Goal: Task Accomplishment & Management: Use online tool/utility

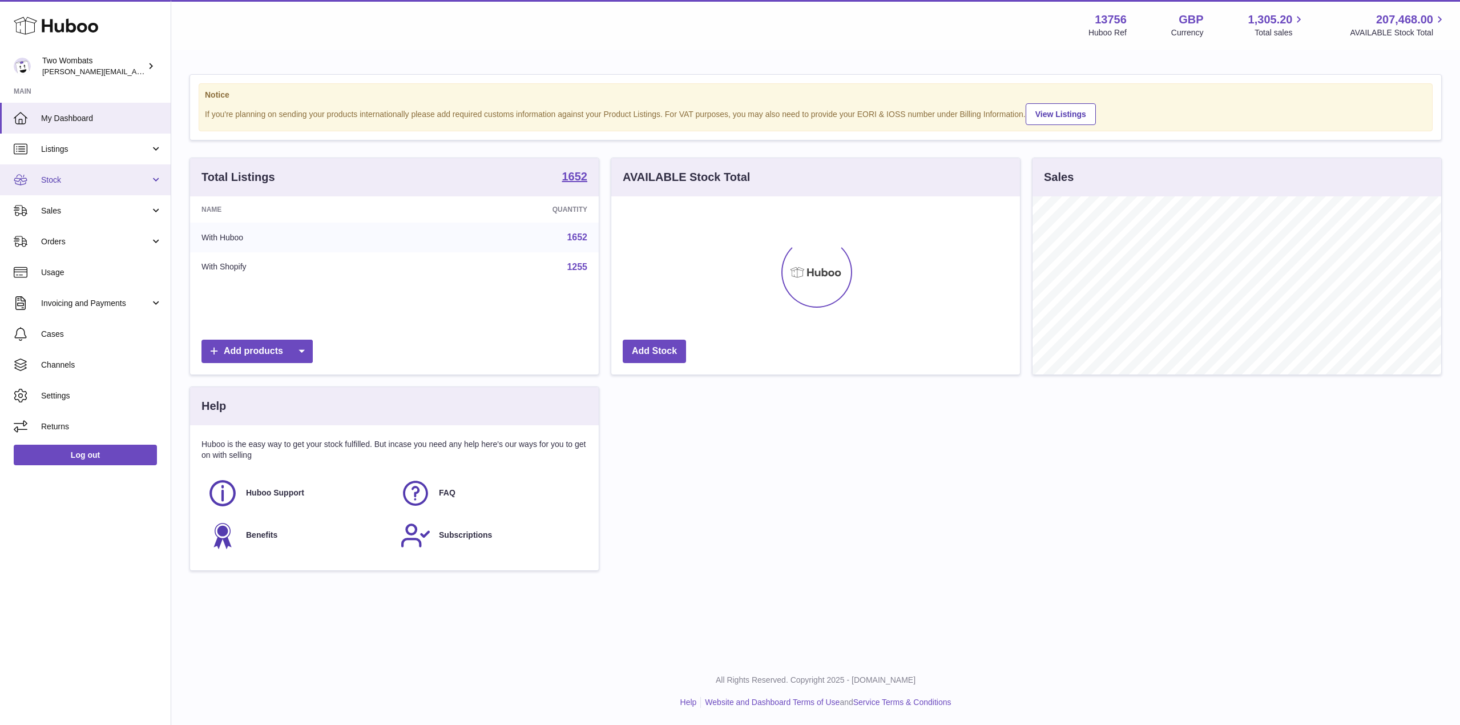
scroll to position [178, 409]
click at [160, 176] on link "Stock" at bounding box center [85, 179] width 171 height 31
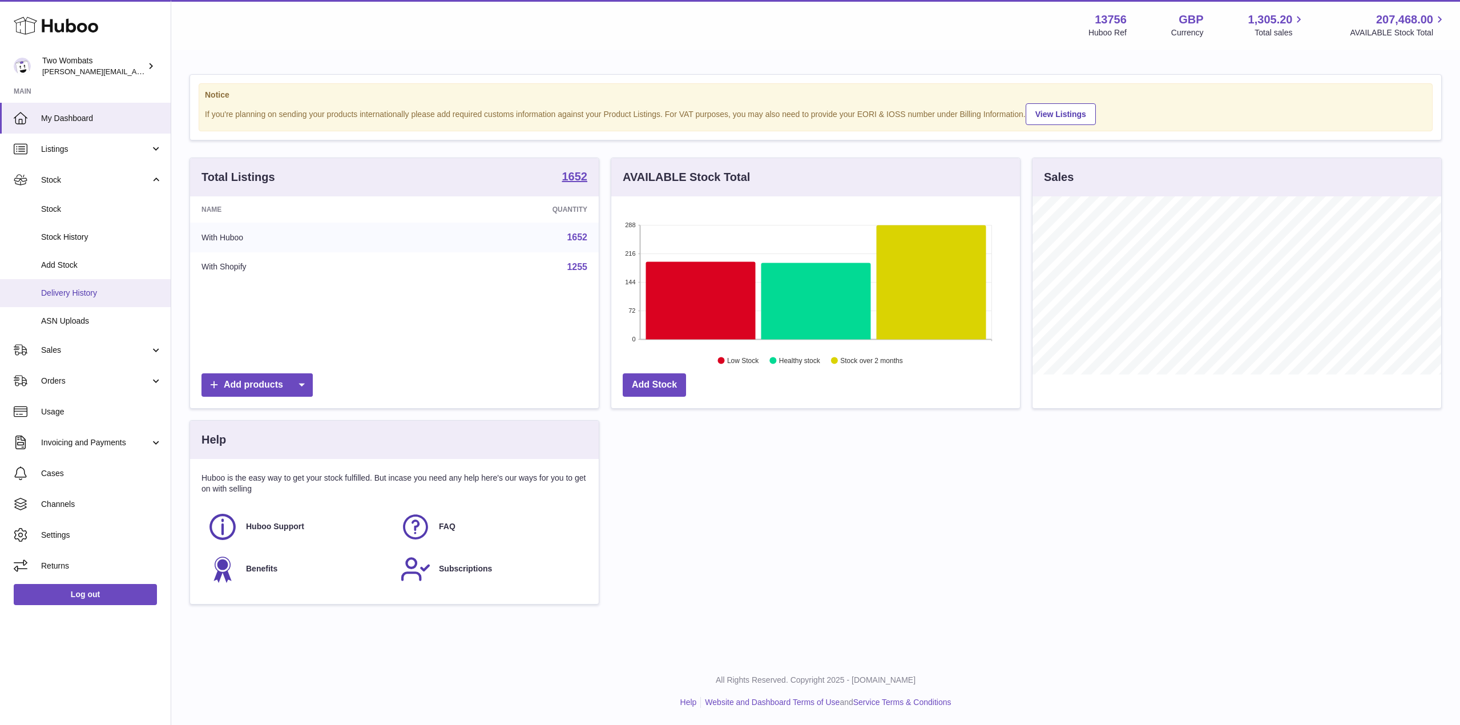
click at [99, 298] on span "Delivery History" at bounding box center [101, 293] width 121 height 11
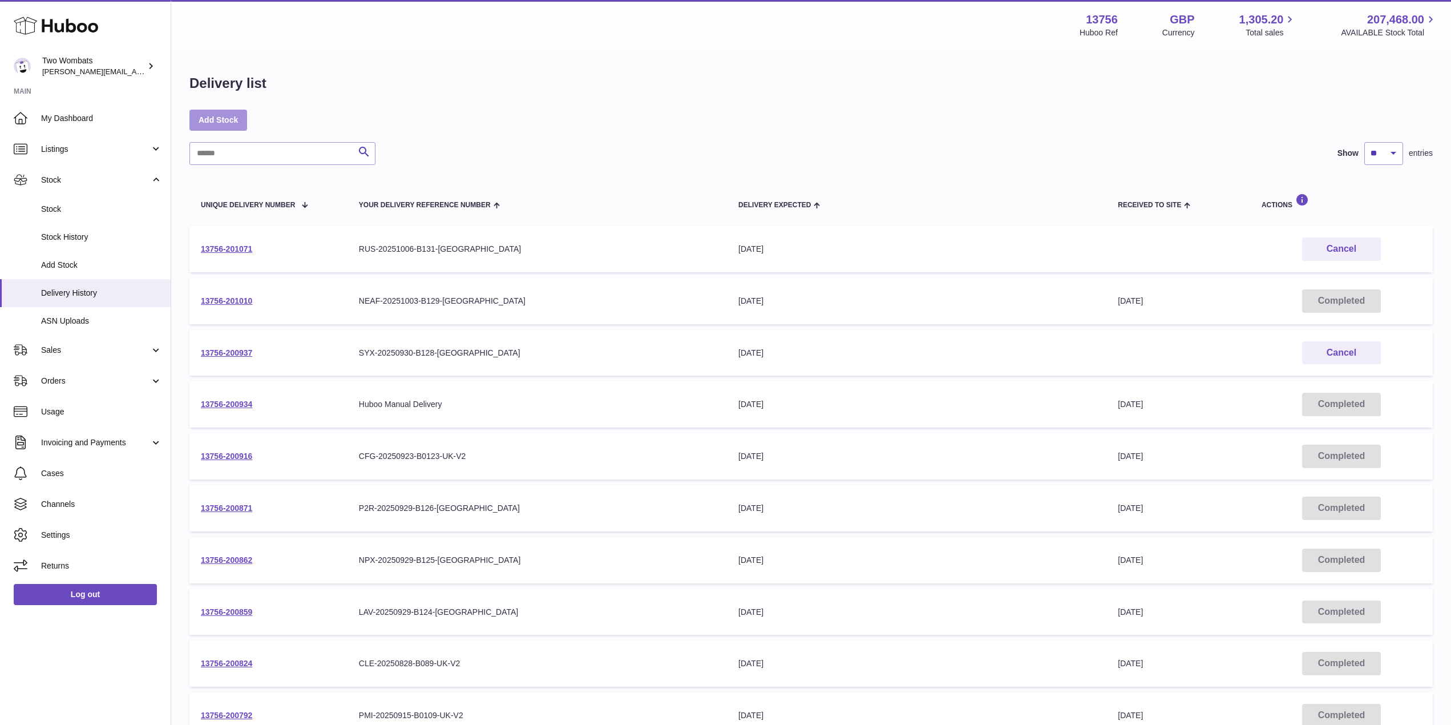
click at [227, 119] on link "Add Stock" at bounding box center [218, 120] width 58 height 21
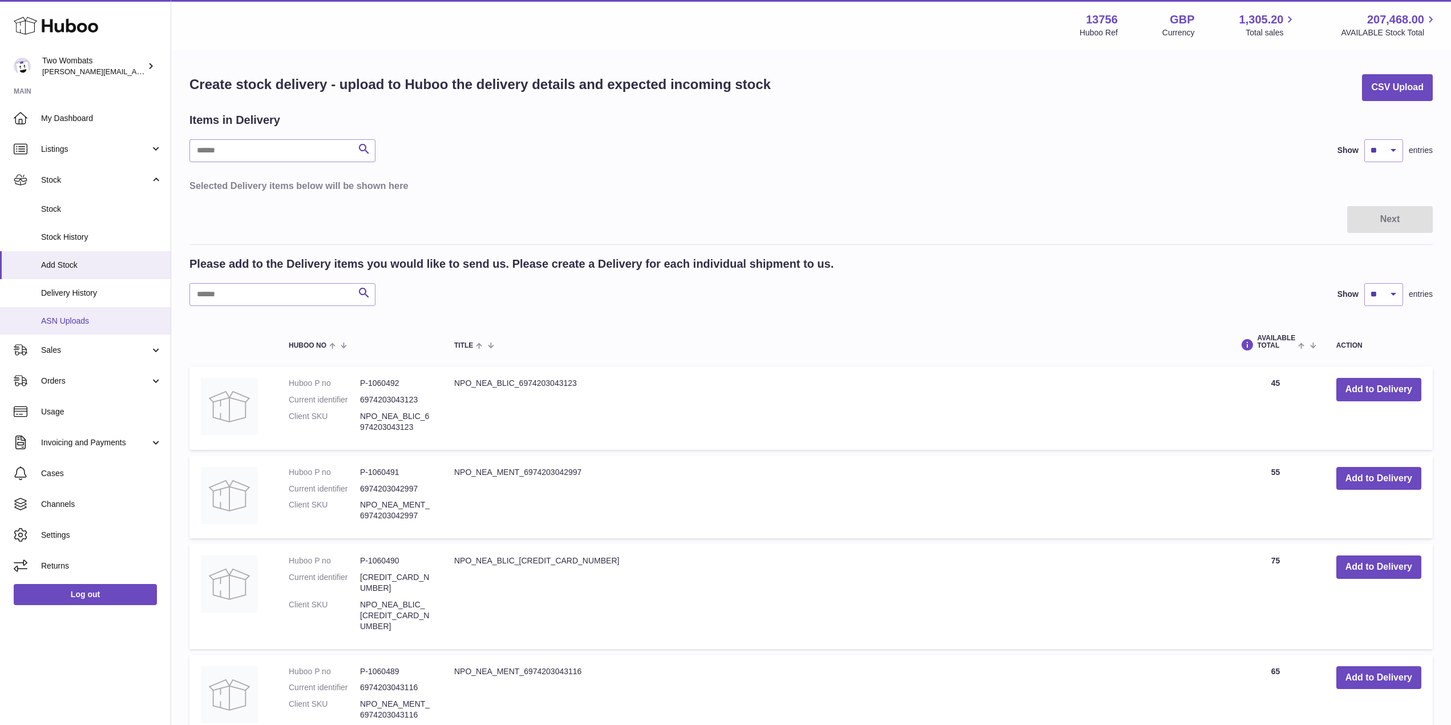
click at [83, 314] on link "ASN Uploads" at bounding box center [85, 321] width 171 height 28
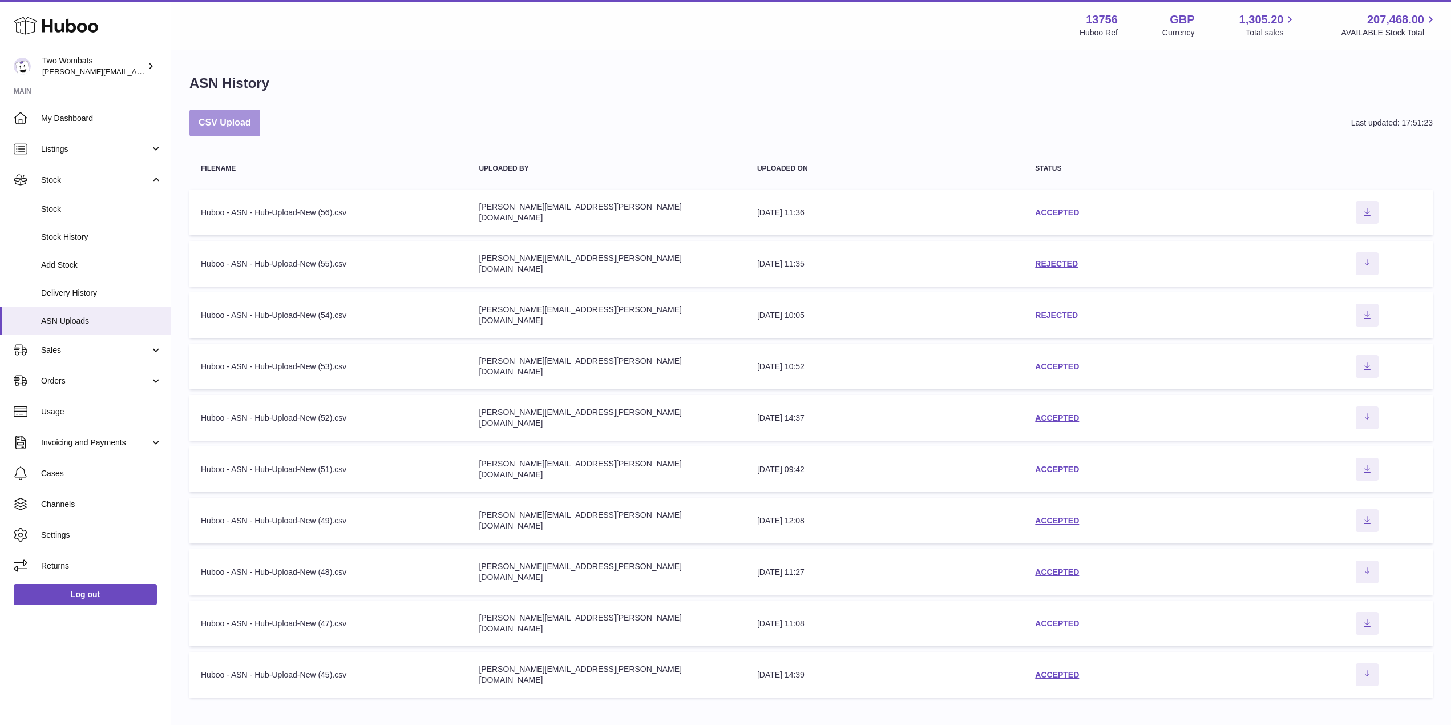
click at [231, 135] on button "CSV Upload" at bounding box center [224, 123] width 71 height 27
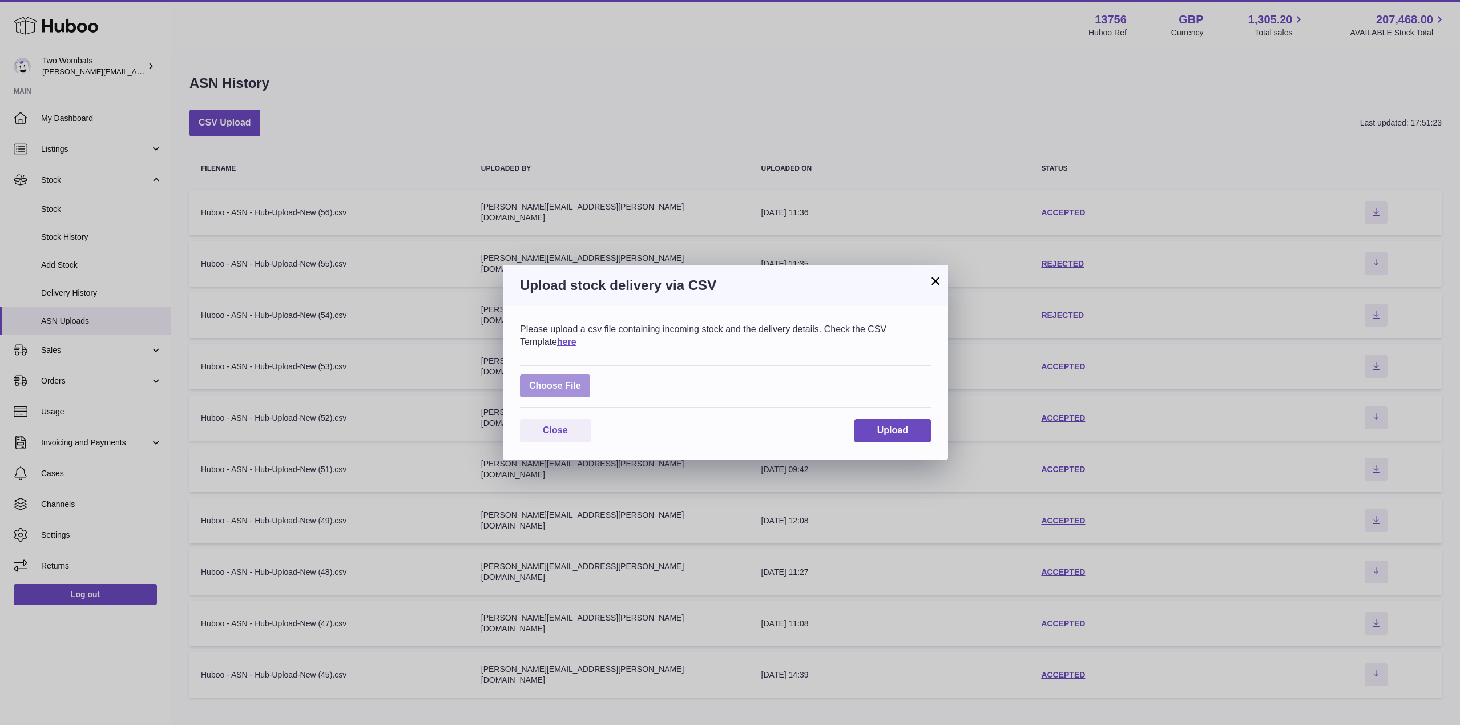
click at [568, 390] on label at bounding box center [555, 385] width 70 height 23
click at [581, 381] on input "file" at bounding box center [581, 380] width 1 height 1
type input "**********"
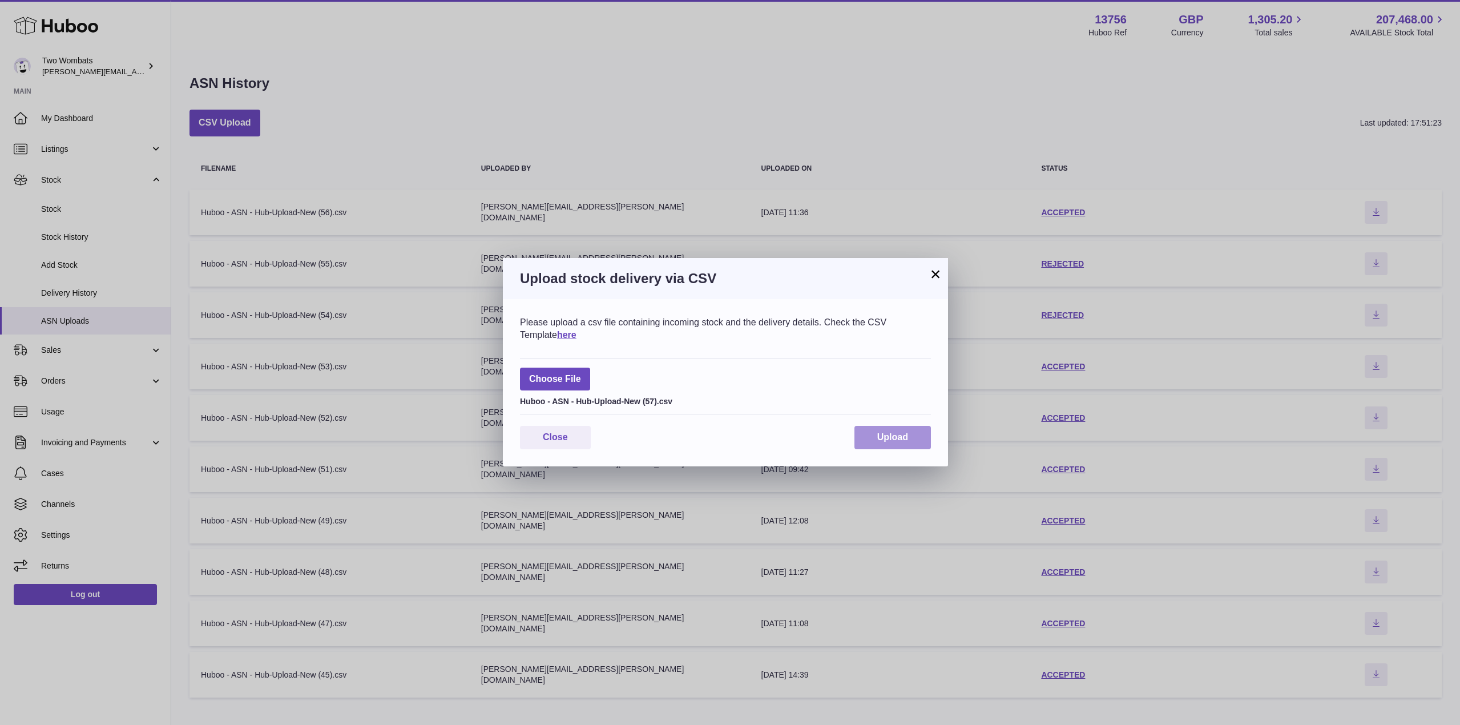
click at [908, 436] on button "Upload" at bounding box center [892, 437] width 76 height 23
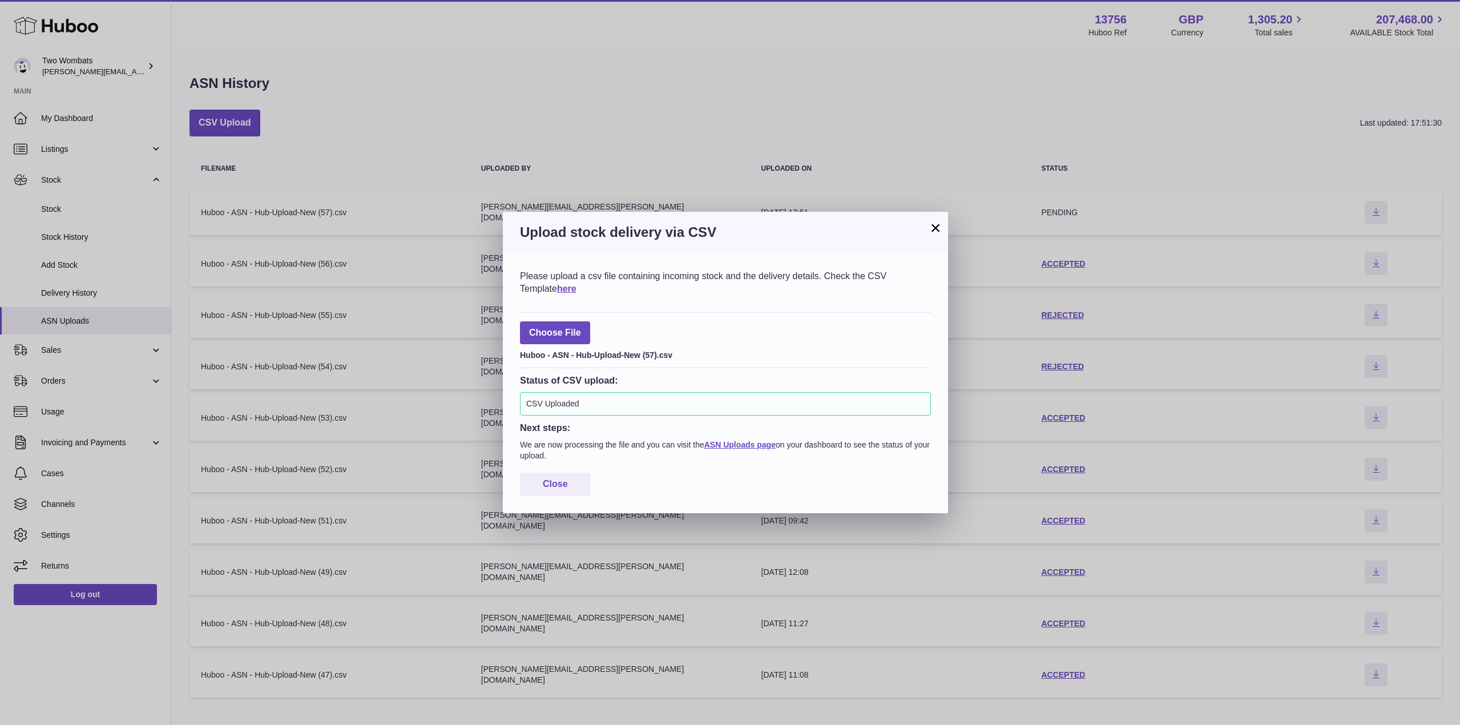
click at [457, 386] on div "× Upload stock delivery via CSV Please upload a csv file containing incoming st…" at bounding box center [730, 362] width 1460 height 725
click at [556, 500] on div "Please upload a csv file containing incoming stock and the delivery details. Ch…" at bounding box center [725, 383] width 445 height 260
click at [563, 498] on div "Please upload a csv file containing incoming stock and the delivery details. Ch…" at bounding box center [725, 383] width 445 height 260
click at [575, 485] on button "Close" at bounding box center [555, 483] width 71 height 23
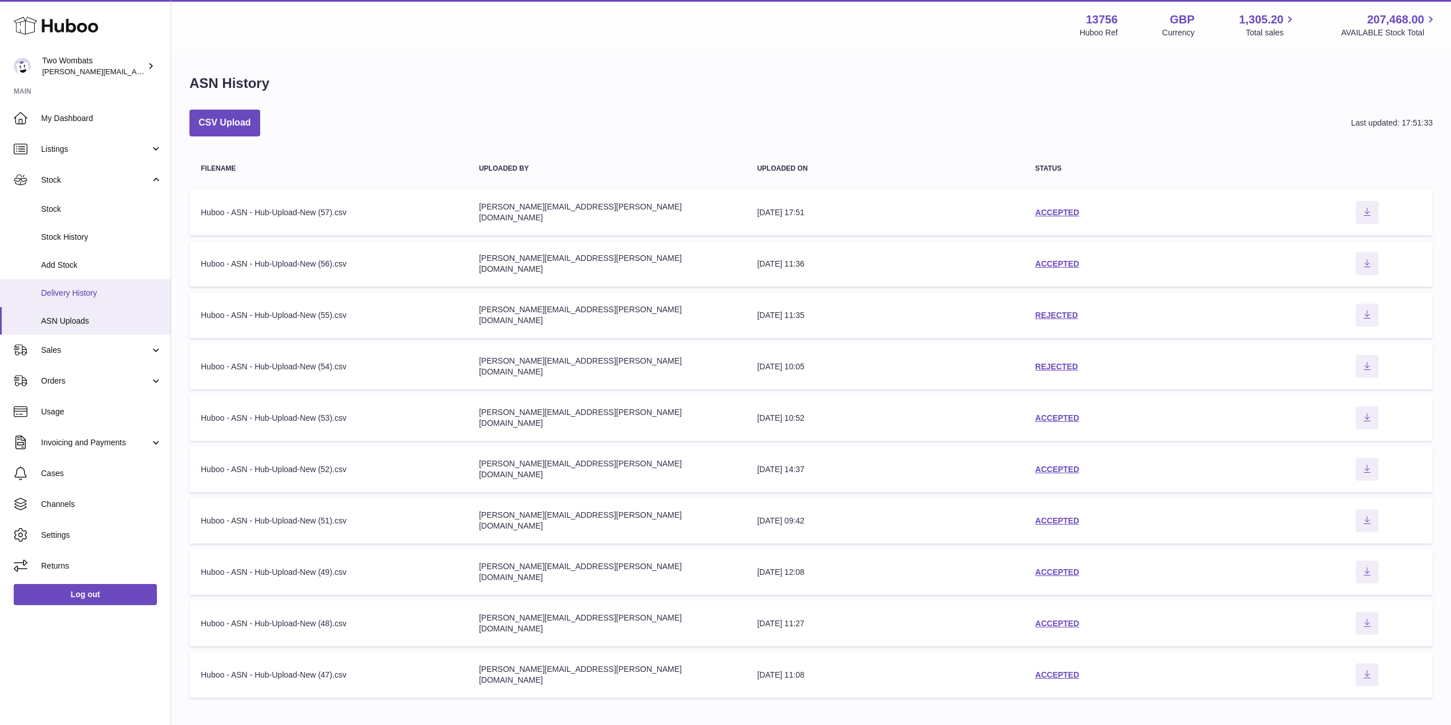
click at [104, 288] on span "Delivery History" at bounding box center [101, 293] width 121 height 11
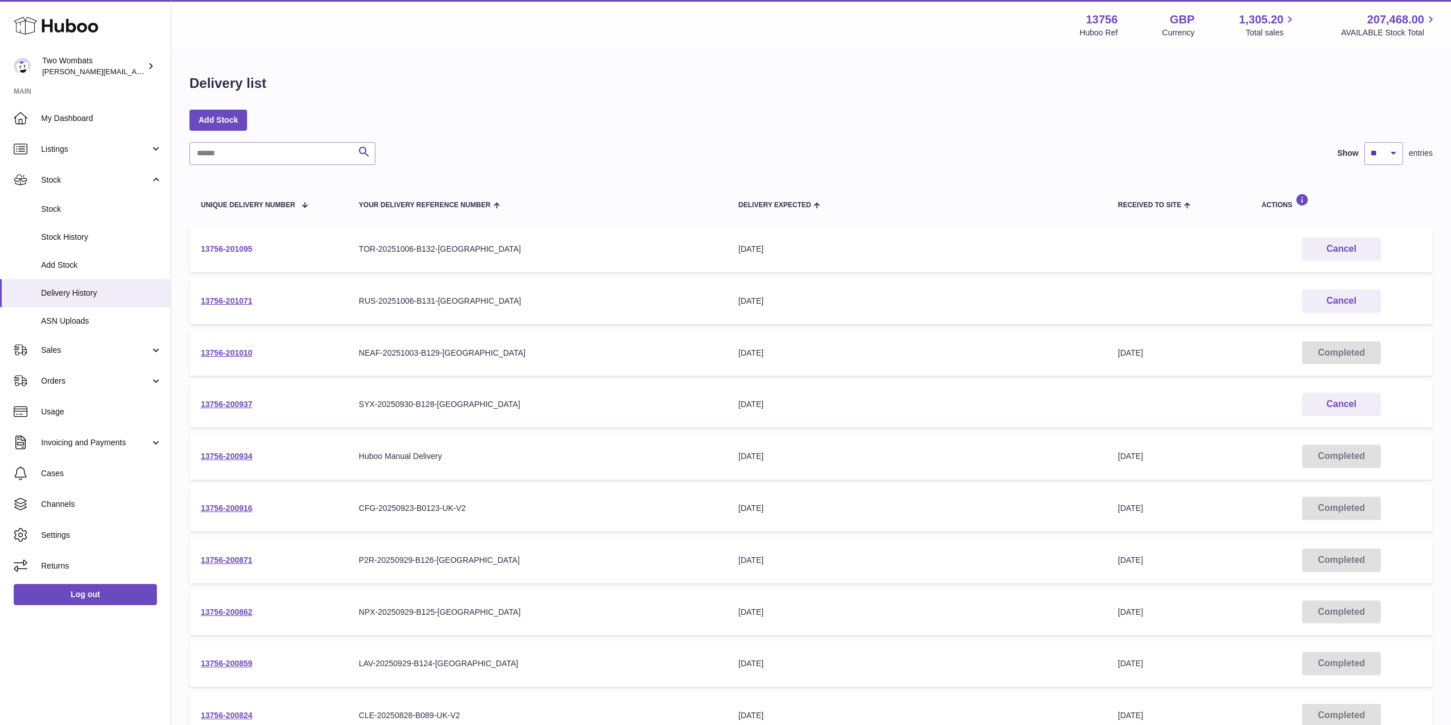
click at [228, 248] on link "13756-201095" at bounding box center [226, 248] width 51 height 9
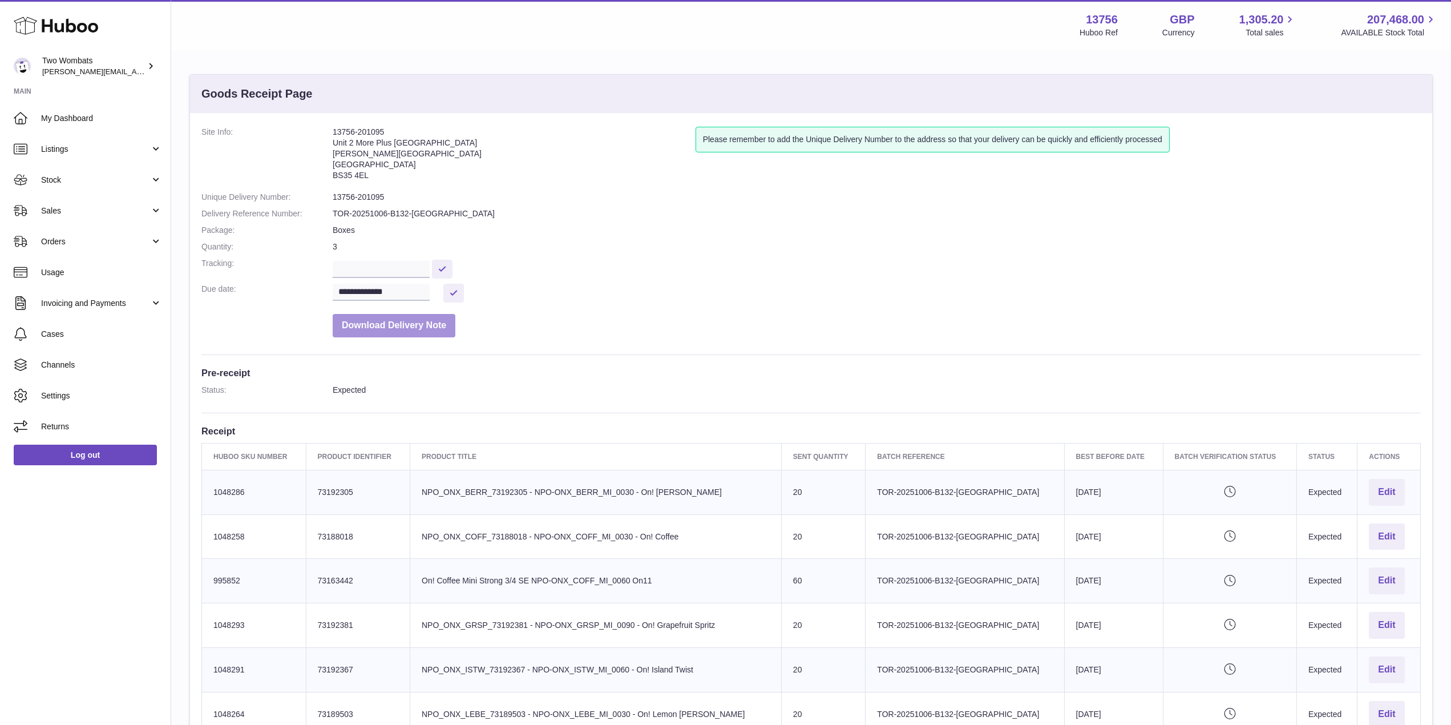
click at [398, 331] on button "Download Delivery Note" at bounding box center [394, 325] width 123 height 23
drag, startPoint x: 371, startPoint y: 172, endPoint x: 322, endPoint y: 137, distance: 60.2
click at [322, 137] on dl "**********" at bounding box center [810, 235] width 1219 height 216
copy dl "13756-201095 Unit 2 More Plus Central Park Hudson Ave Severn Beach BS35 4EL"
click at [159, 178] on link "Stock" at bounding box center [85, 179] width 171 height 31
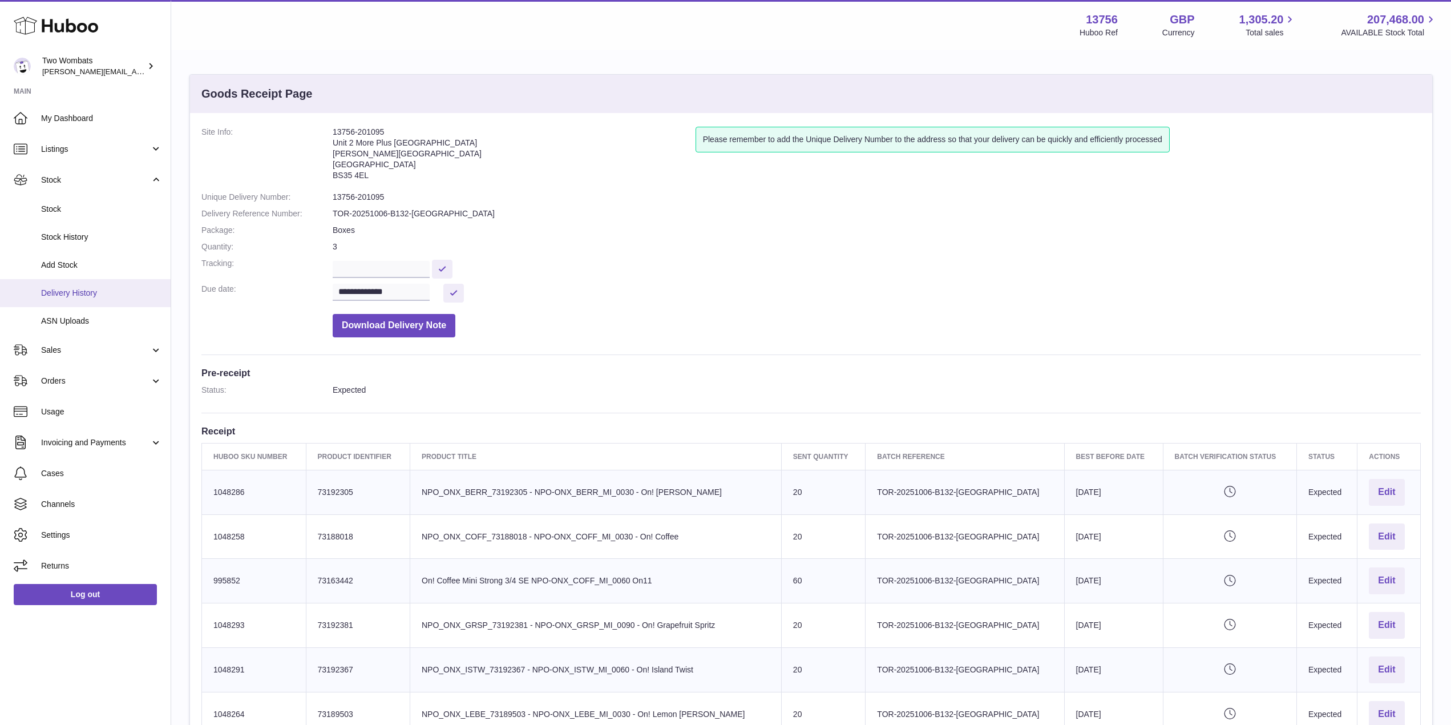
click at [78, 289] on span "Delivery History" at bounding box center [101, 293] width 121 height 11
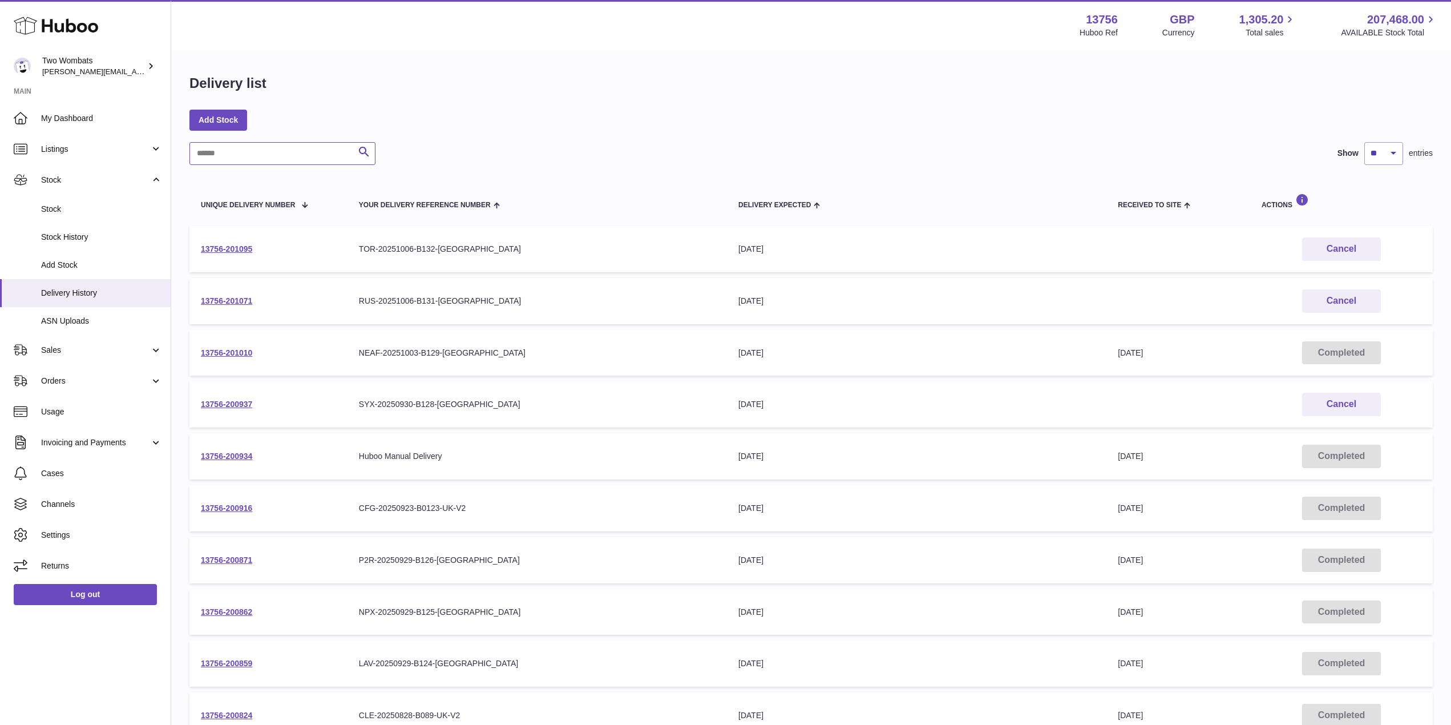
click at [245, 156] on input "text" at bounding box center [282, 153] width 186 height 23
type input "*"
type input "***"
click at [245, 246] on link "13756-200859" at bounding box center [226, 248] width 51 height 9
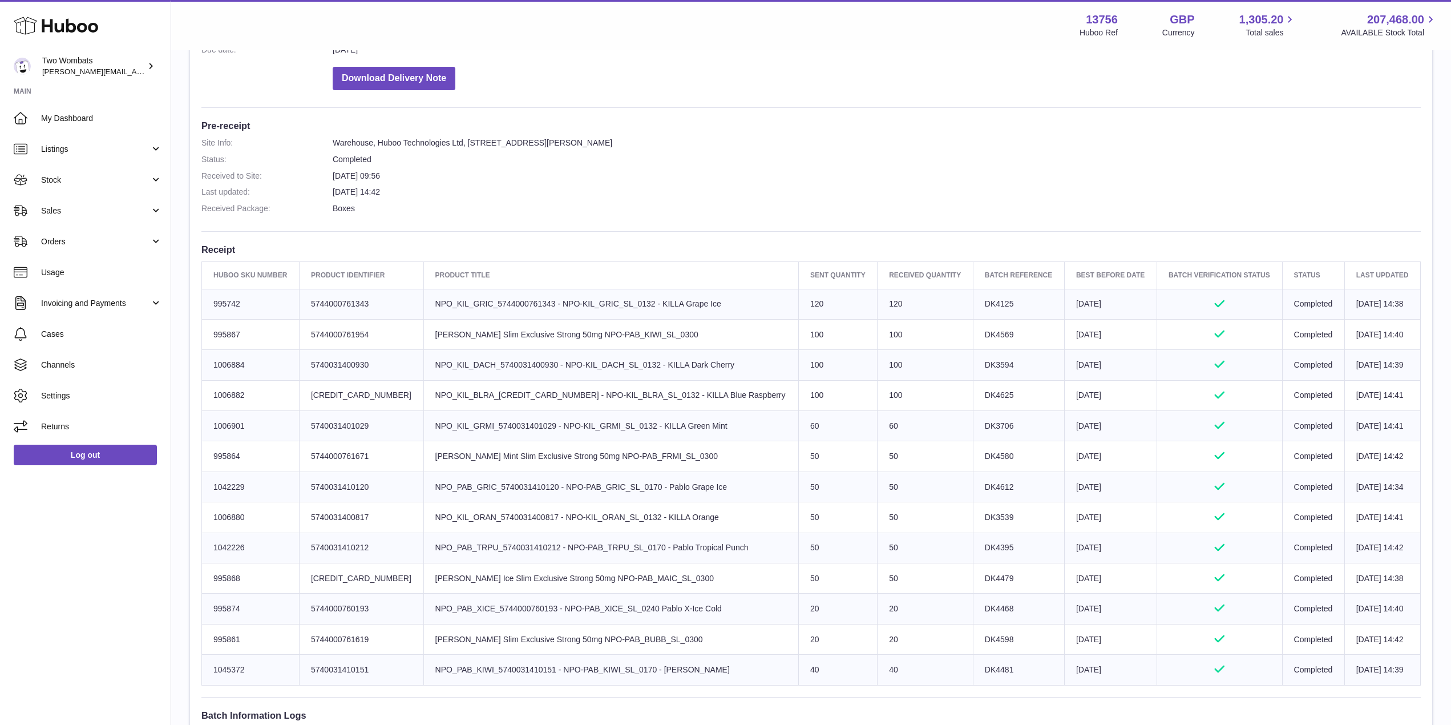
scroll to position [275, 0]
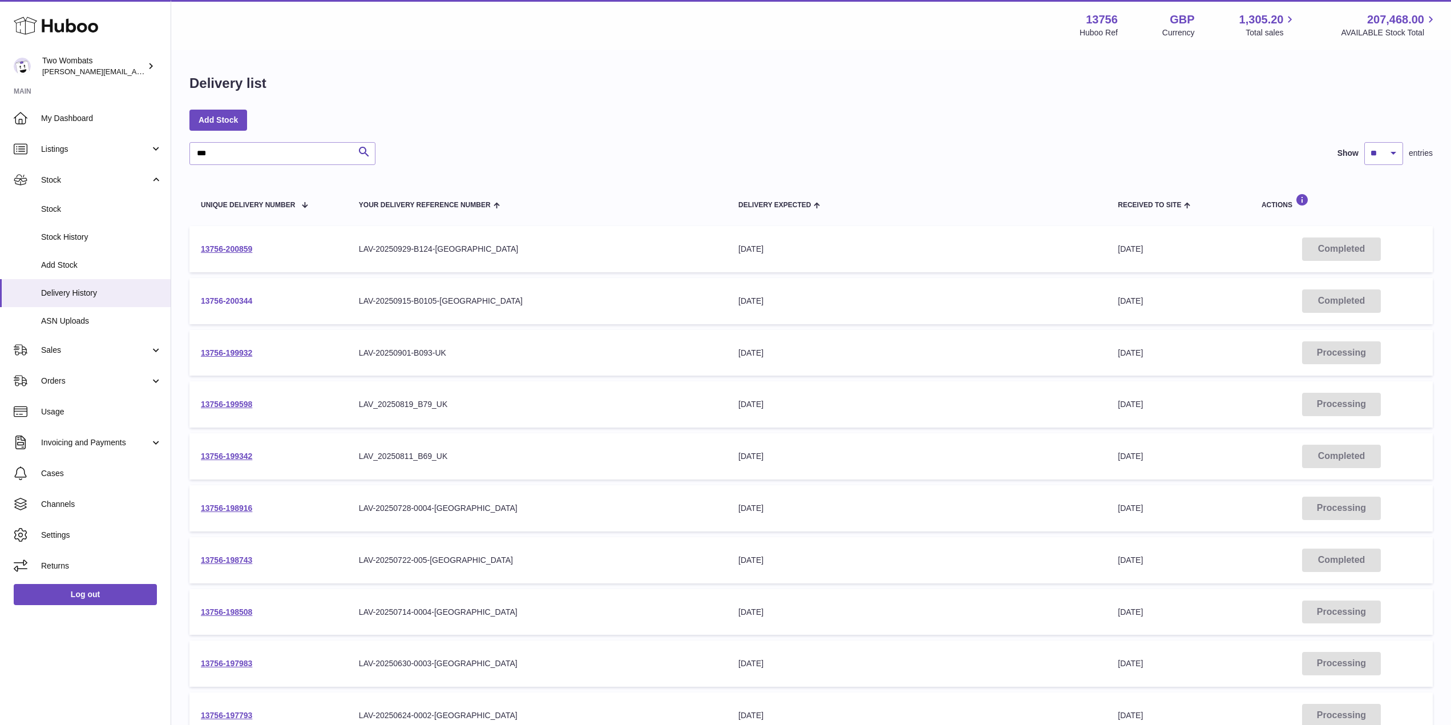
click at [229, 300] on link "13756-200344" at bounding box center [226, 300] width 51 height 9
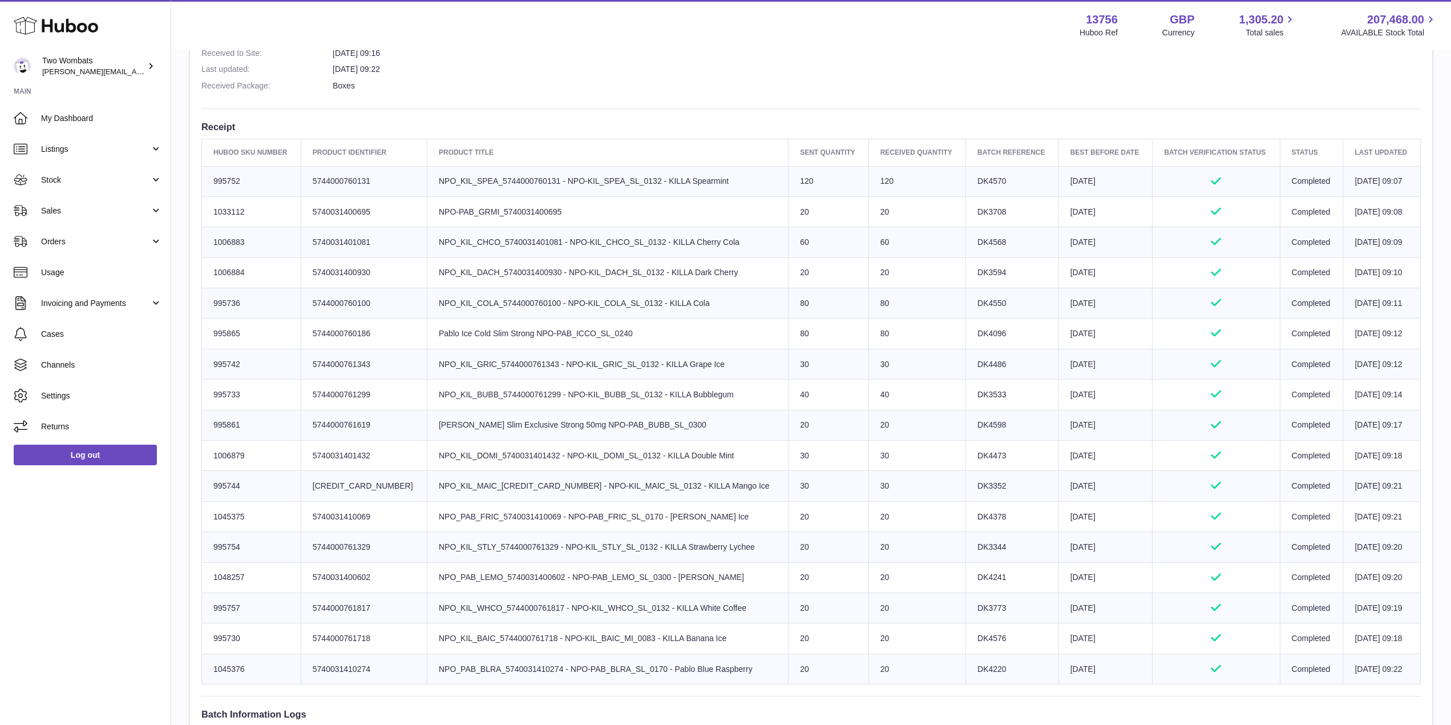
scroll to position [362, 0]
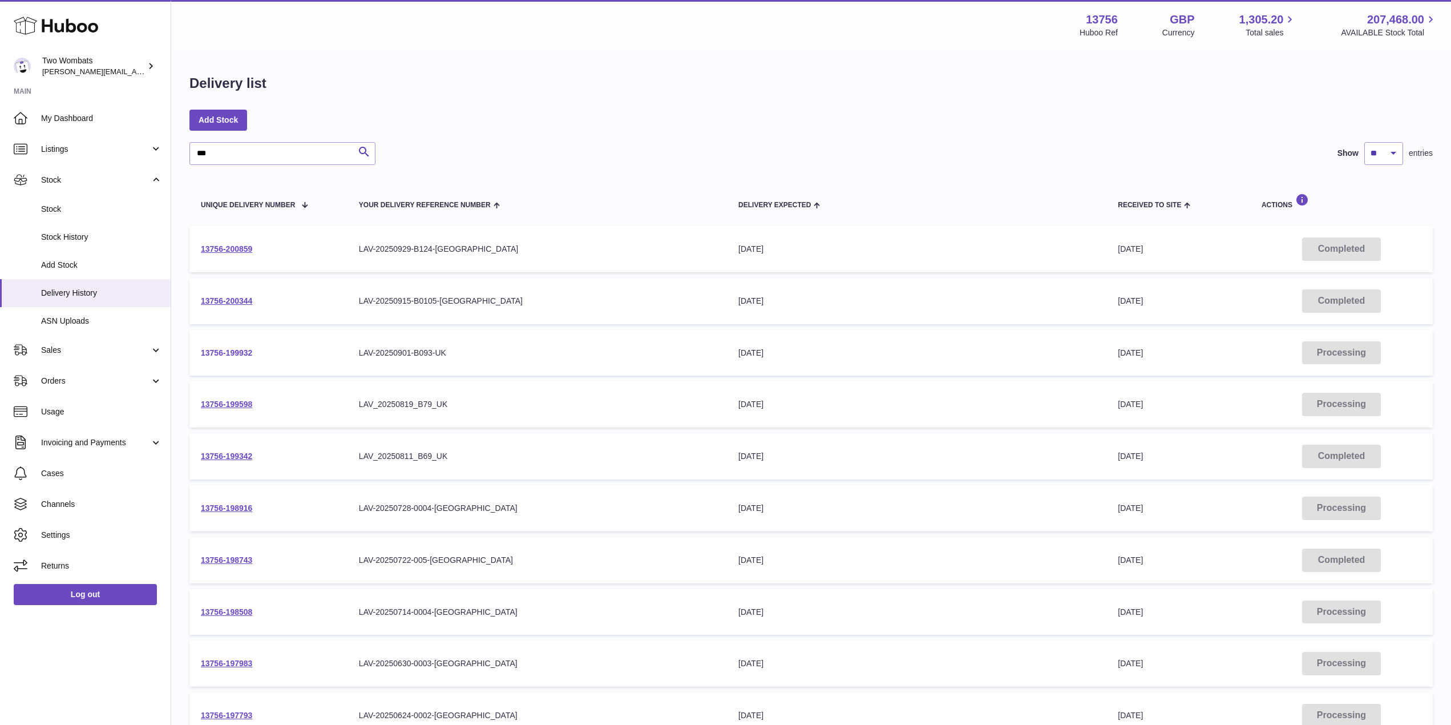
click at [232, 351] on link "13756-199932" at bounding box center [226, 352] width 51 height 9
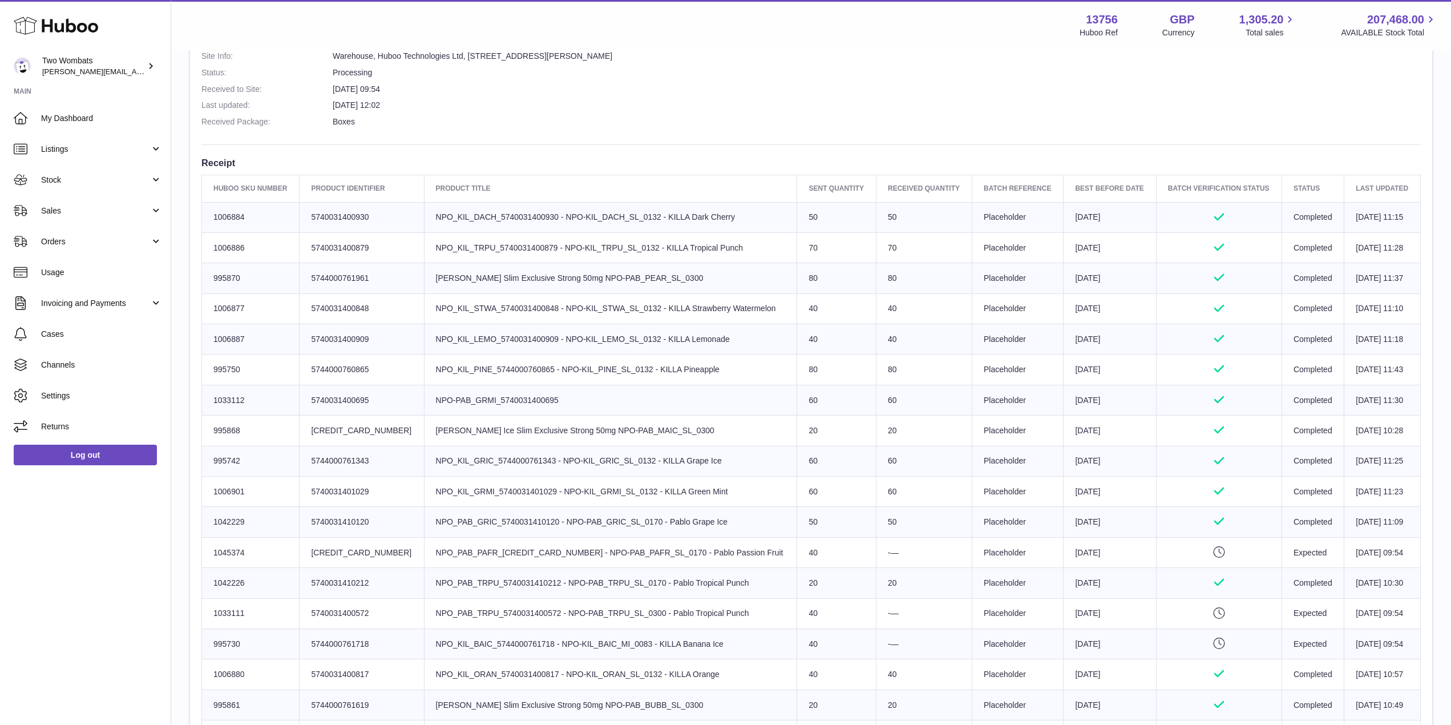
scroll to position [324, 0]
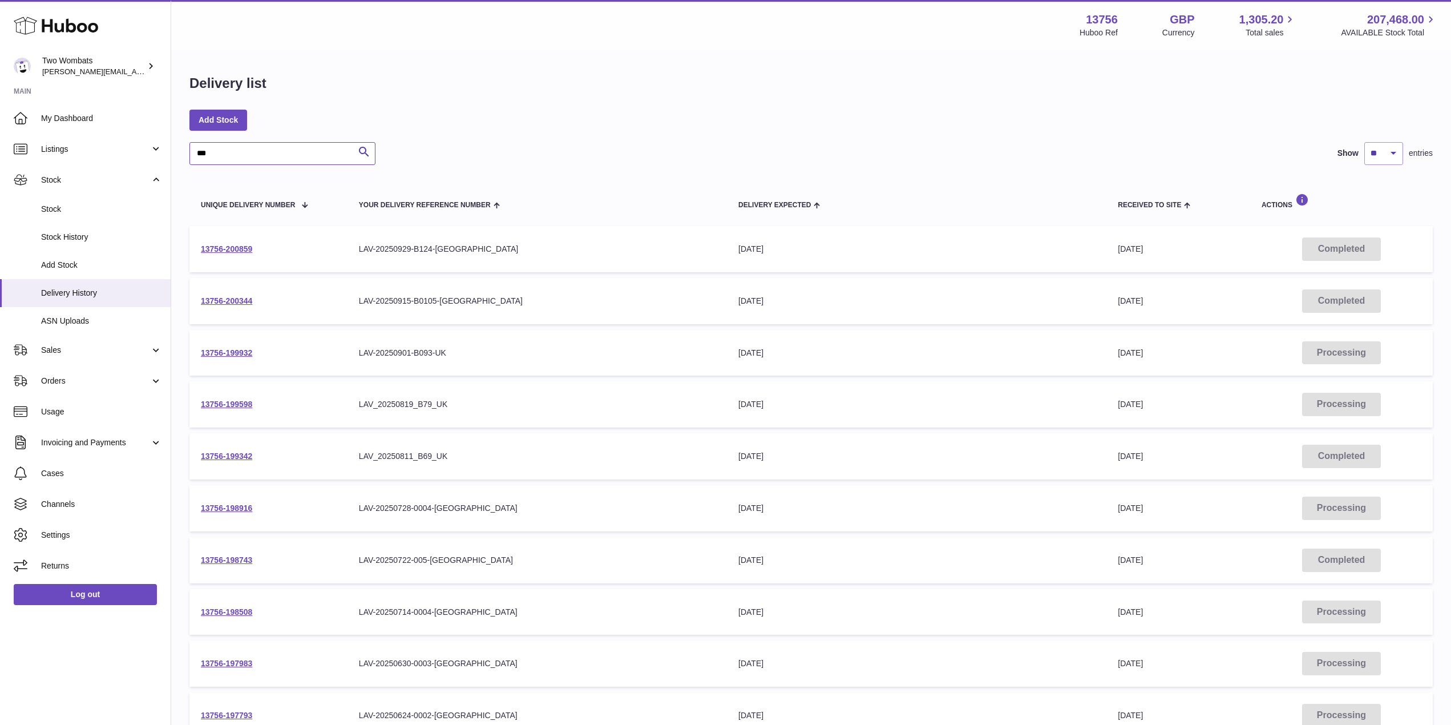
drag, startPoint x: 258, startPoint y: 154, endPoint x: 180, endPoint y: 148, distance: 78.4
click at [180, 148] on div "Delivery list Add Stock *** Search Show ** ** ** *** entries Unique Delivery Nu…" at bounding box center [811, 423] width 1280 height 745
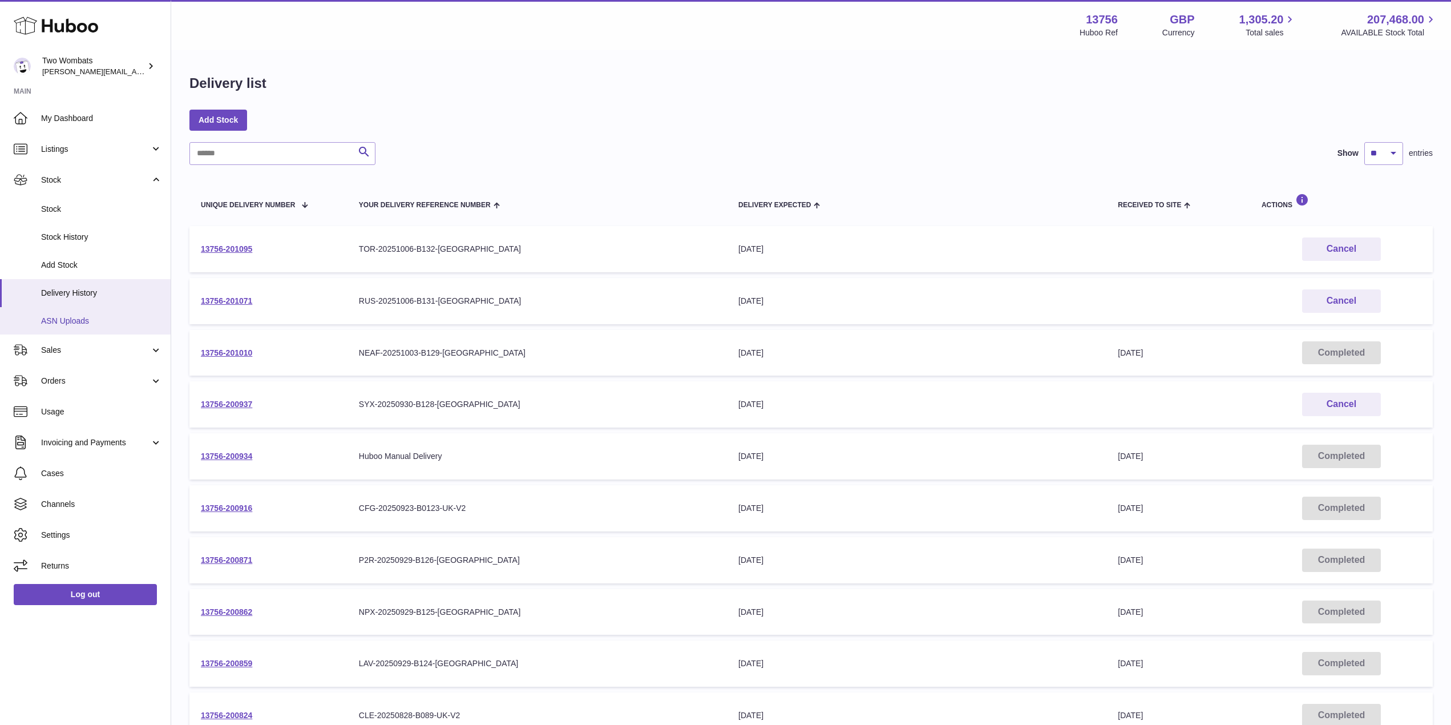
click at [87, 322] on span "ASN Uploads" at bounding box center [101, 321] width 121 height 11
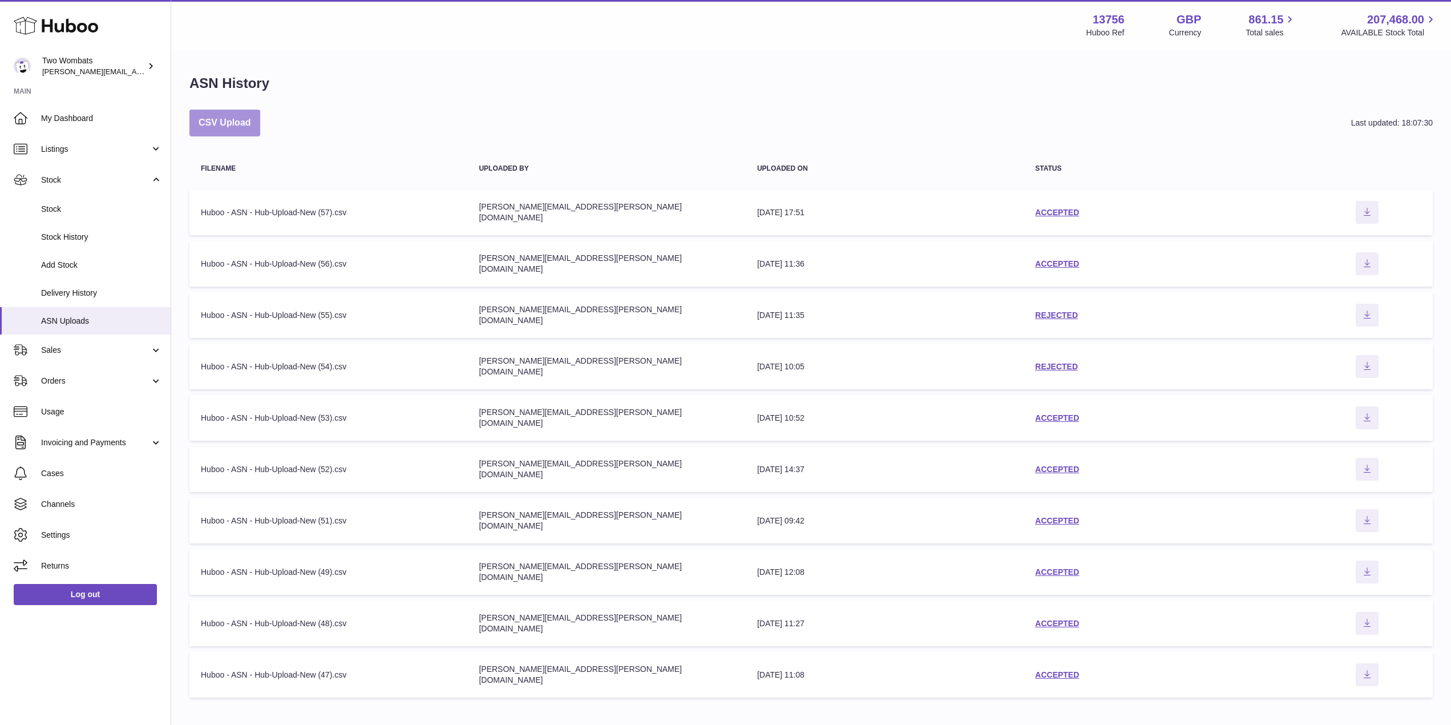
click at [229, 129] on button "CSV Upload" at bounding box center [224, 123] width 71 height 27
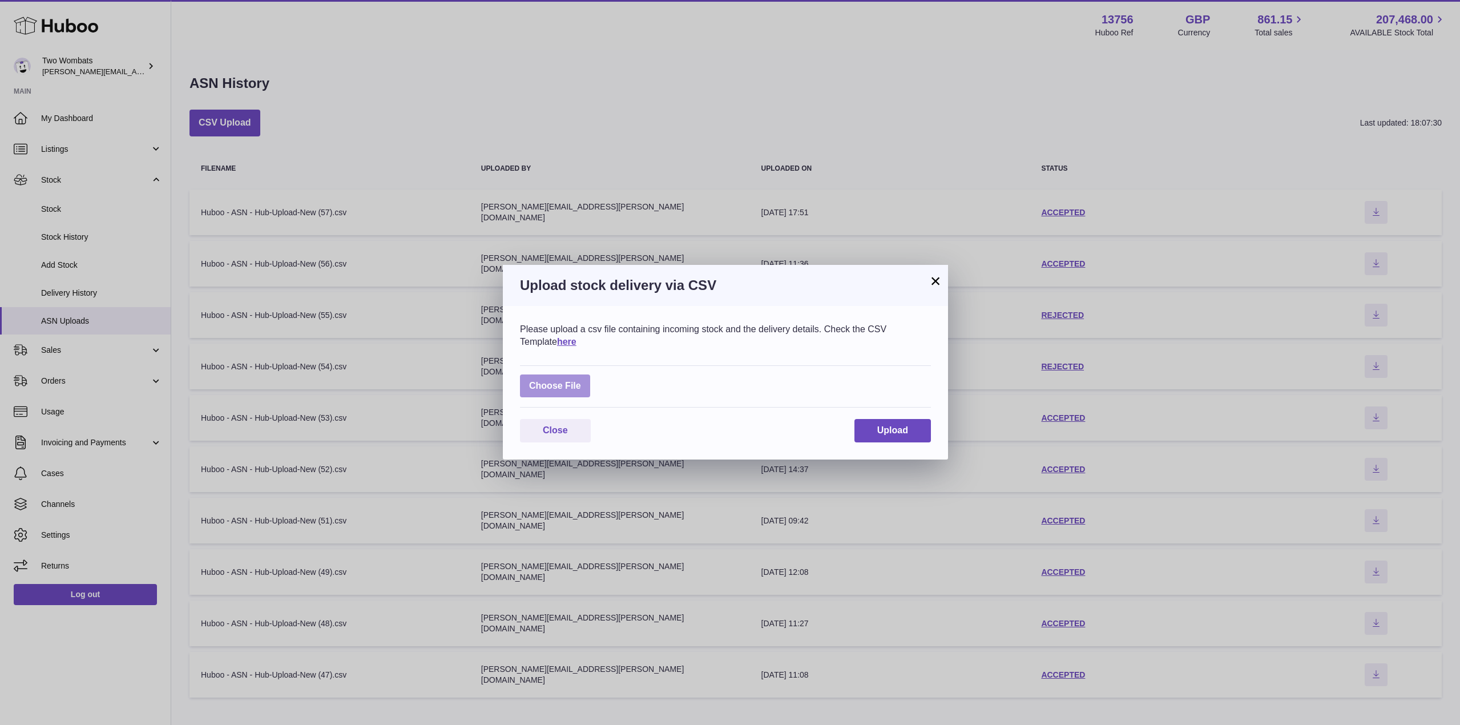
click at [561, 383] on label at bounding box center [555, 385] width 70 height 23
click at [581, 381] on input "file" at bounding box center [581, 380] width 1 height 1
type input "**********"
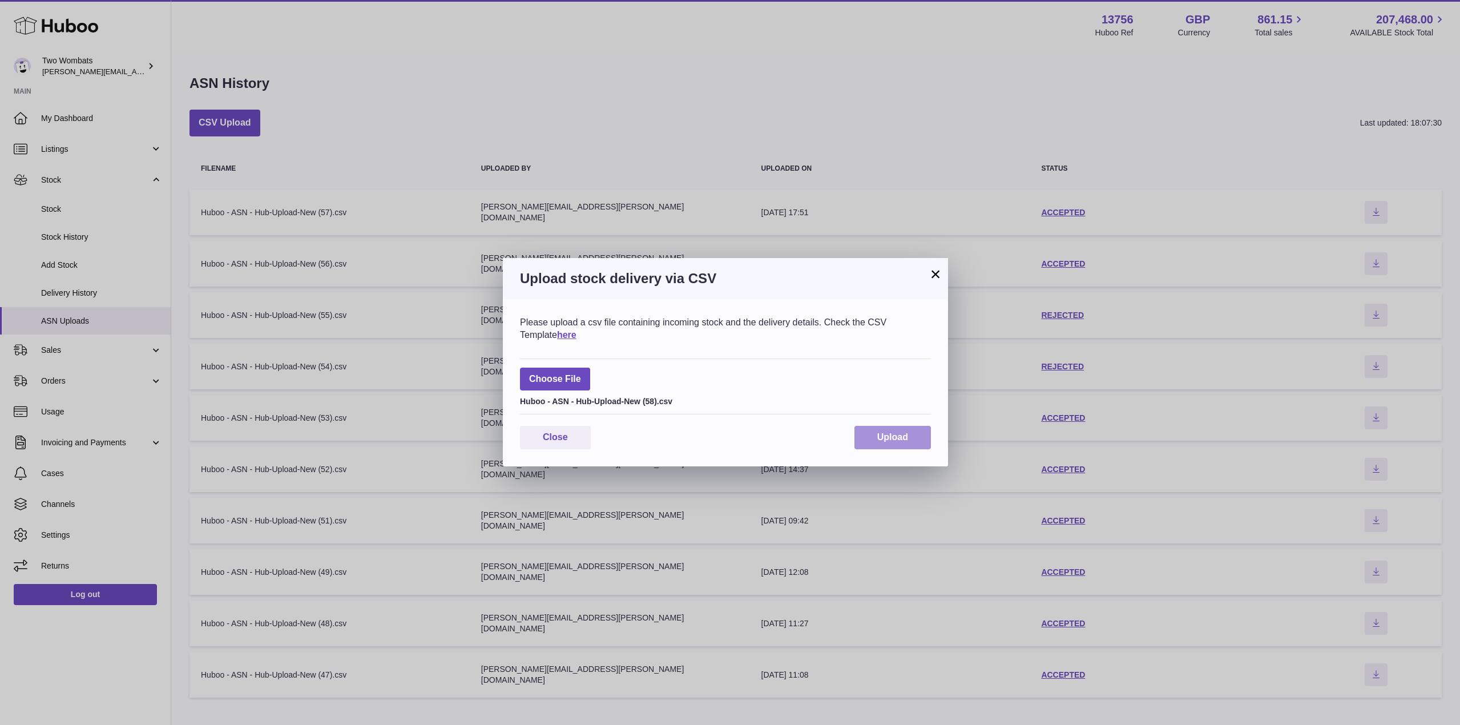
click at [879, 434] on span "Upload" at bounding box center [892, 437] width 31 height 10
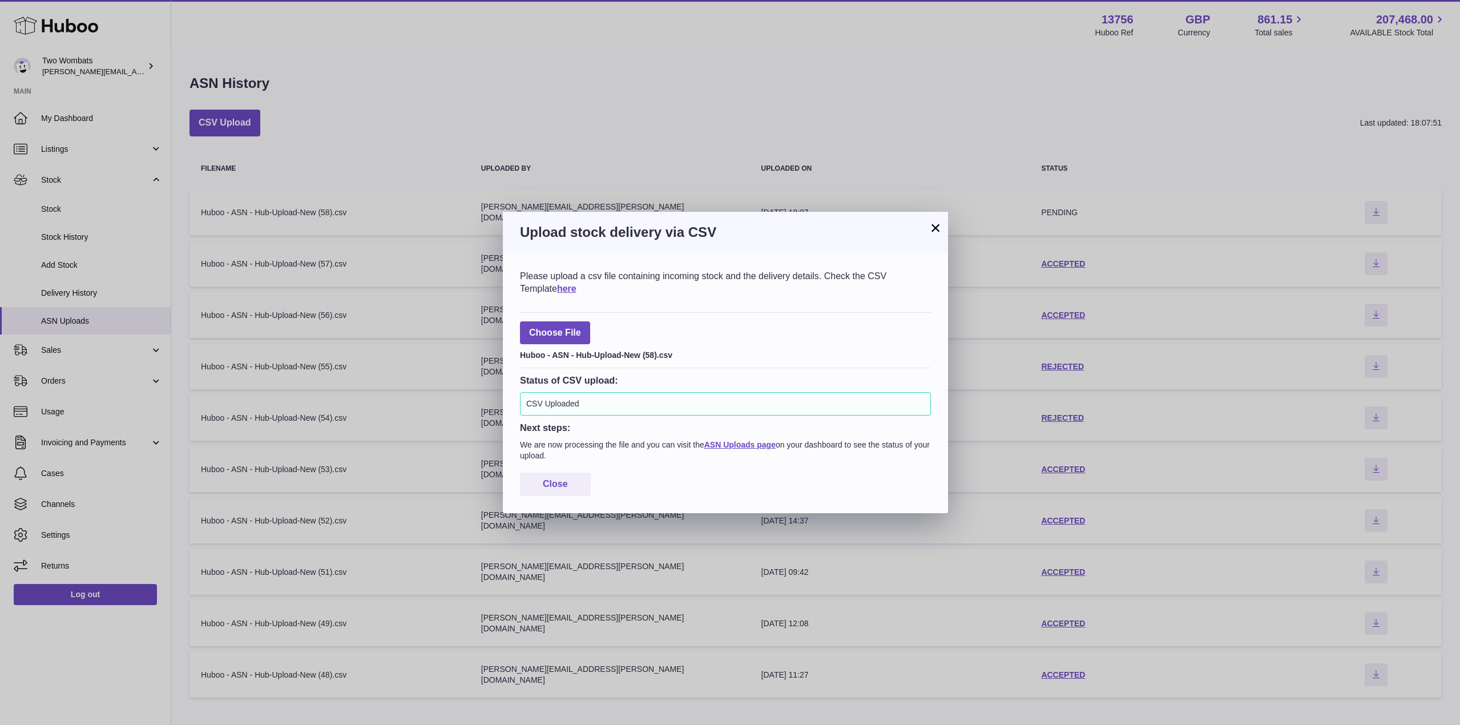
click at [55, 285] on div "× Upload stock delivery via CSV Please upload a csv file containing incoming st…" at bounding box center [730, 362] width 1460 height 725
click at [549, 464] on div "Please upload a csv file containing incoming stock and the delivery details. Ch…" at bounding box center [725, 383] width 445 height 260
click at [550, 498] on div "Please upload a csv file containing incoming stock and the delivery details. Ch…" at bounding box center [725, 383] width 445 height 260
click at [552, 491] on button "Close" at bounding box center [555, 483] width 71 height 23
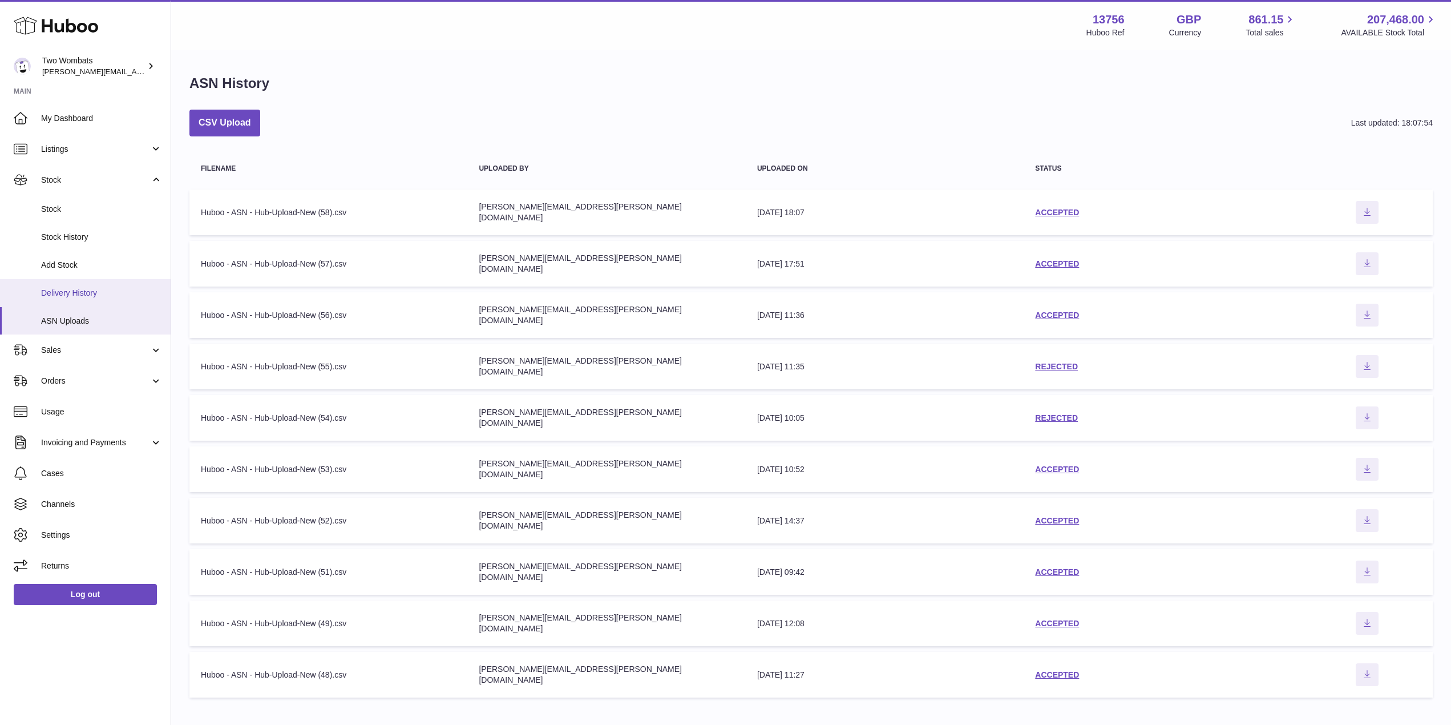
click at [93, 288] on span "Delivery History" at bounding box center [101, 293] width 121 height 11
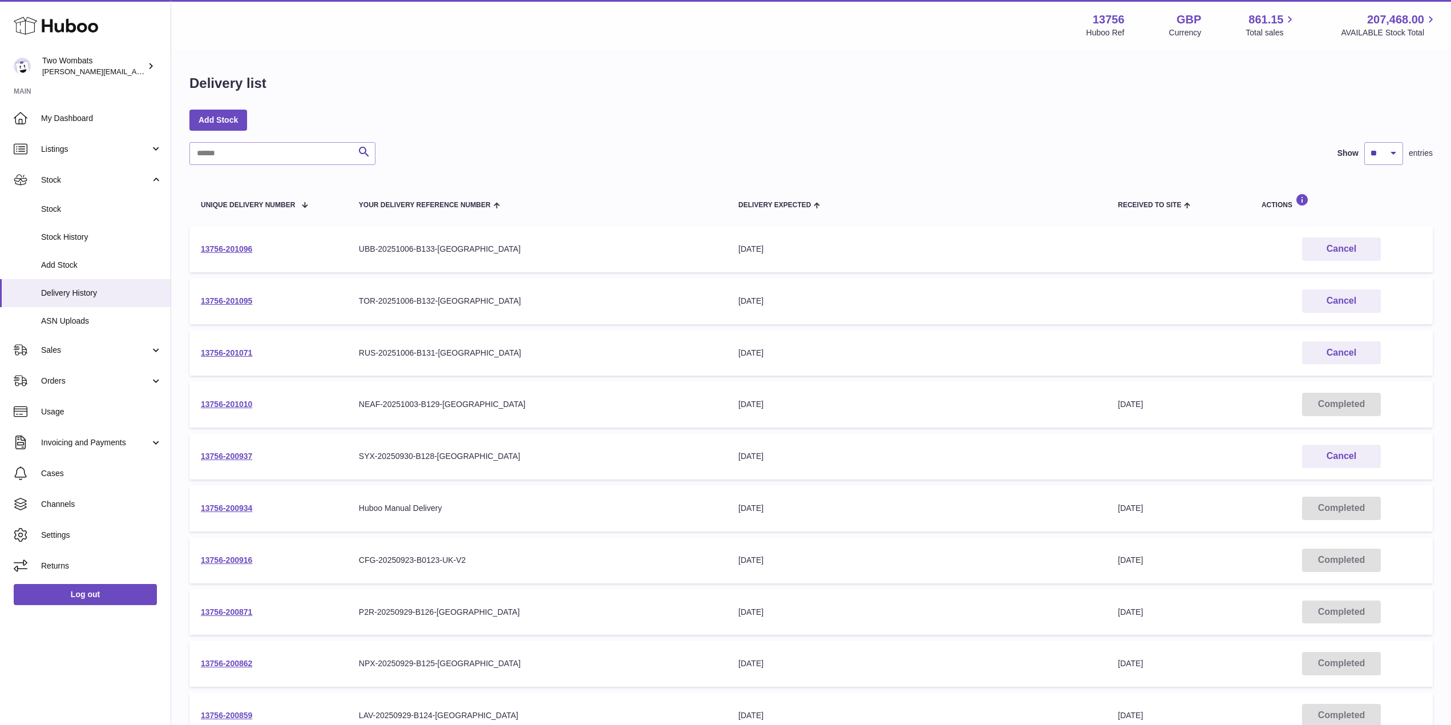
drag, startPoint x: 256, startPoint y: 248, endPoint x: 176, endPoint y: 244, distance: 80.5
click at [176, 244] on div "Delivery list Add Stock Search Show ** ** ** *** entries Unique Delivery Number…" at bounding box center [811, 423] width 1280 height 745
click at [269, 245] on td "13756-201096" at bounding box center [268, 249] width 158 height 46
drag, startPoint x: 260, startPoint y: 249, endPoint x: 199, endPoint y: 250, distance: 61.1
click at [199, 250] on td "13756-201096" at bounding box center [268, 249] width 158 height 46
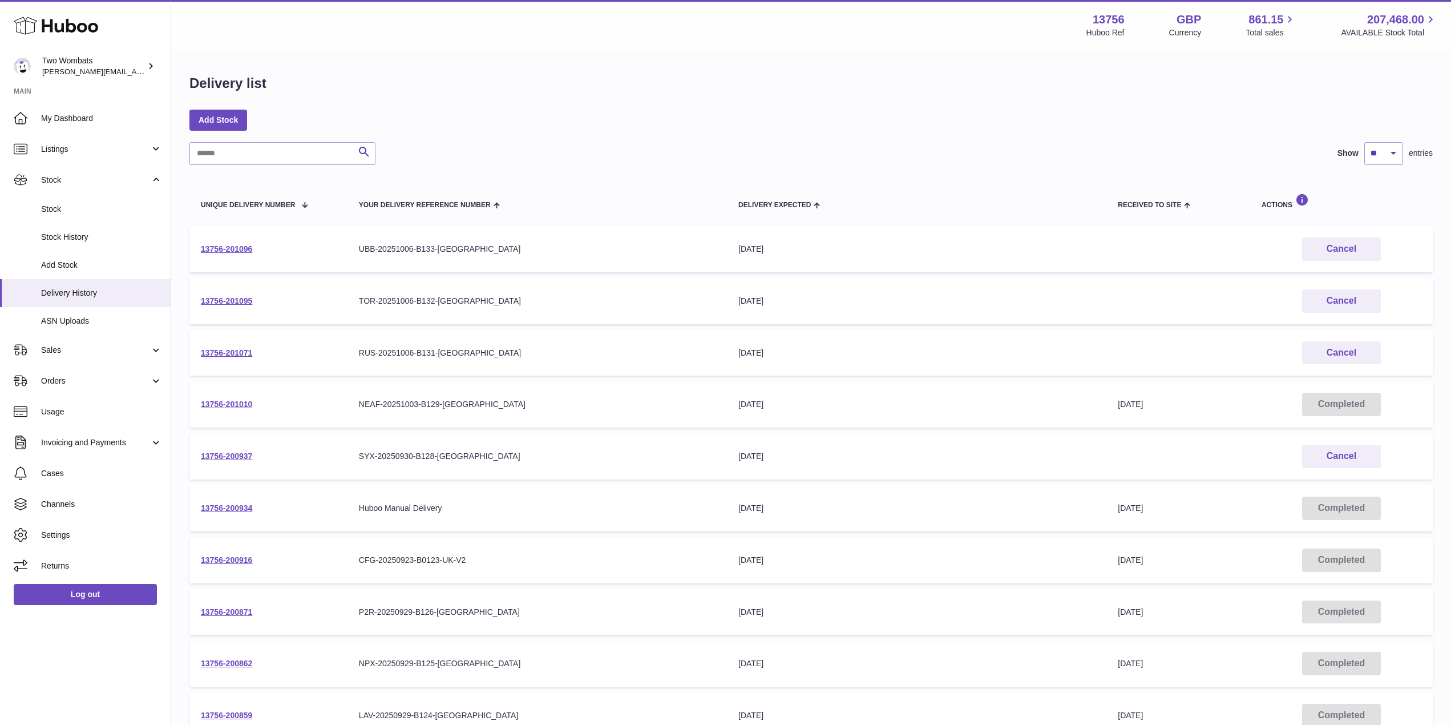
copy link "13756-201096"
click at [231, 250] on link "13756-201096" at bounding box center [226, 248] width 51 height 9
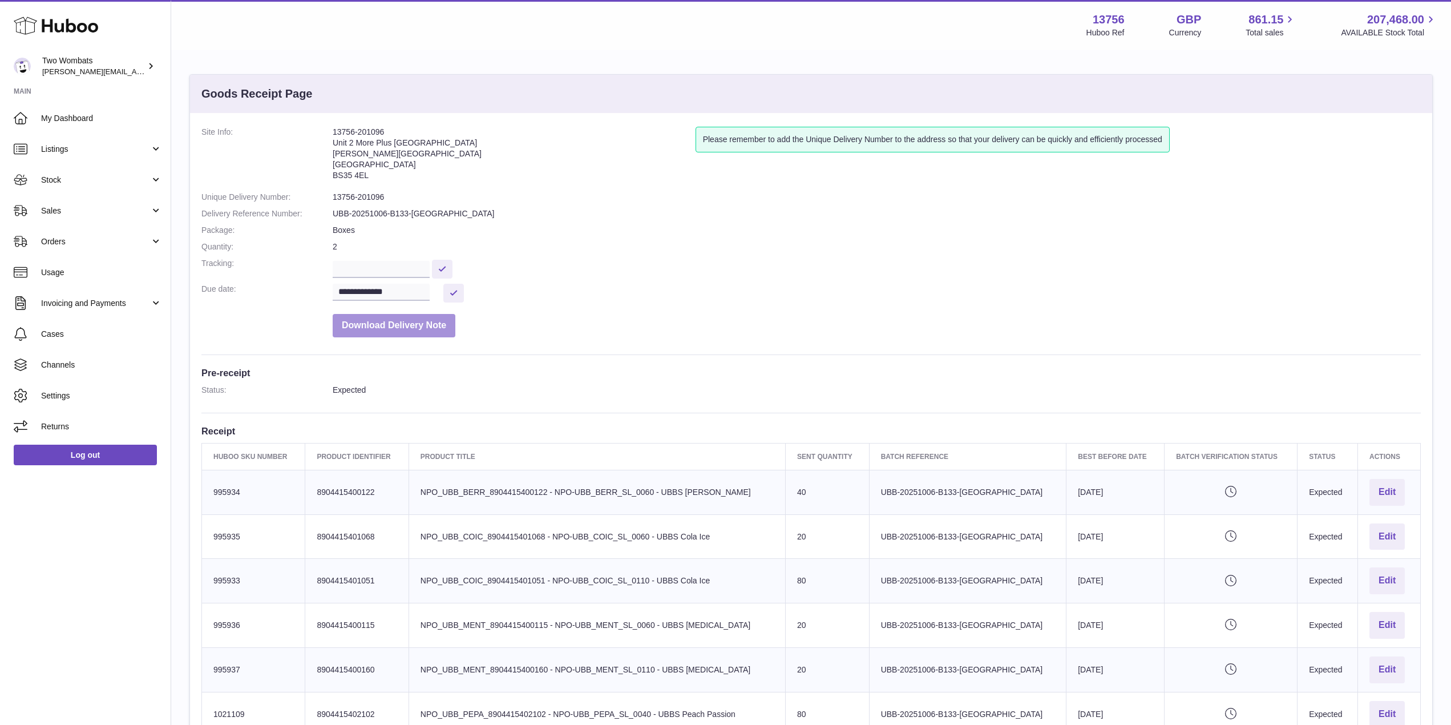
click at [409, 328] on button "Download Delivery Note" at bounding box center [394, 325] width 123 height 23
